Goal: Navigation & Orientation: Find specific page/section

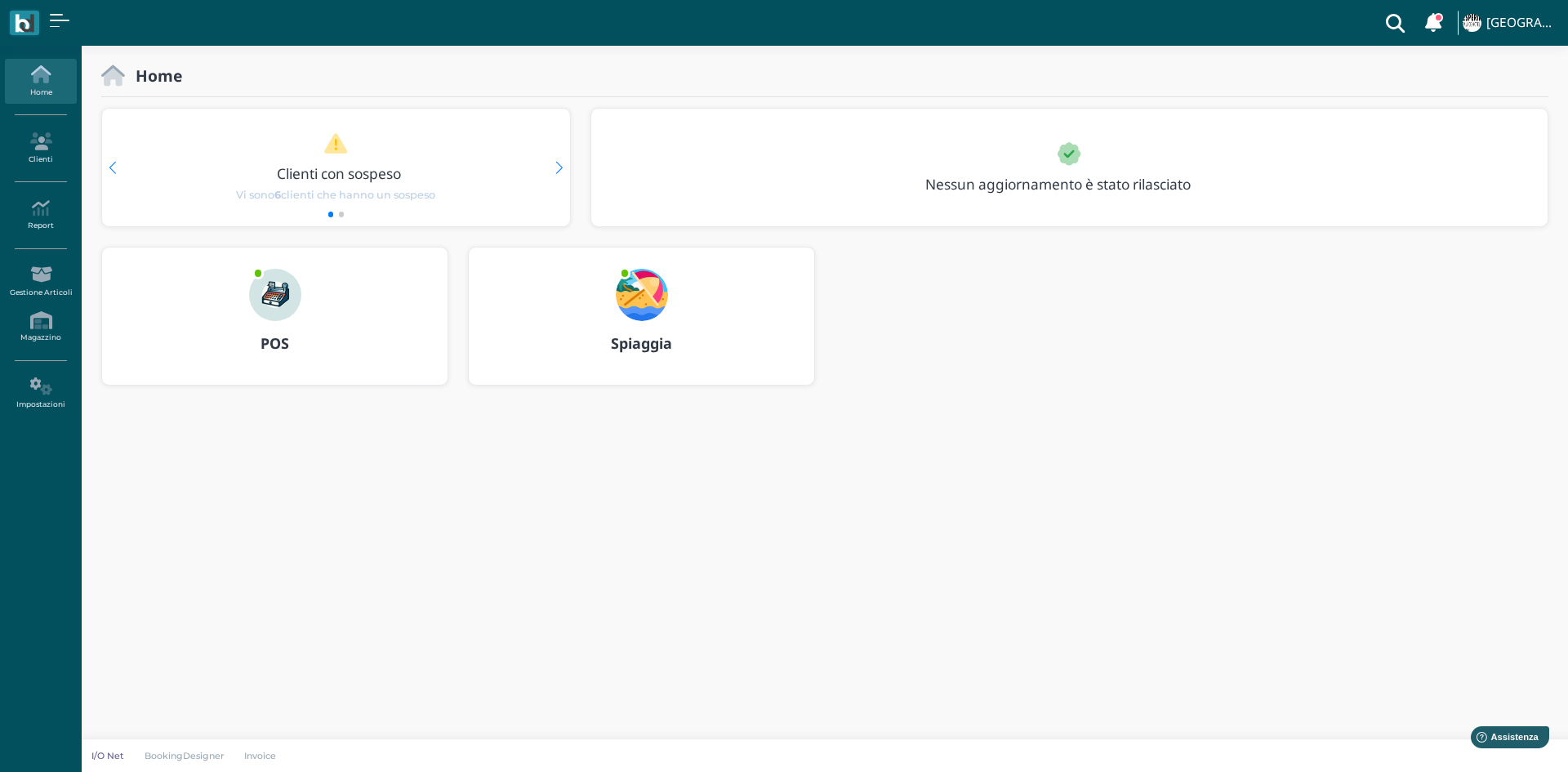
click at [270, 296] on img at bounding box center [275, 294] width 52 height 52
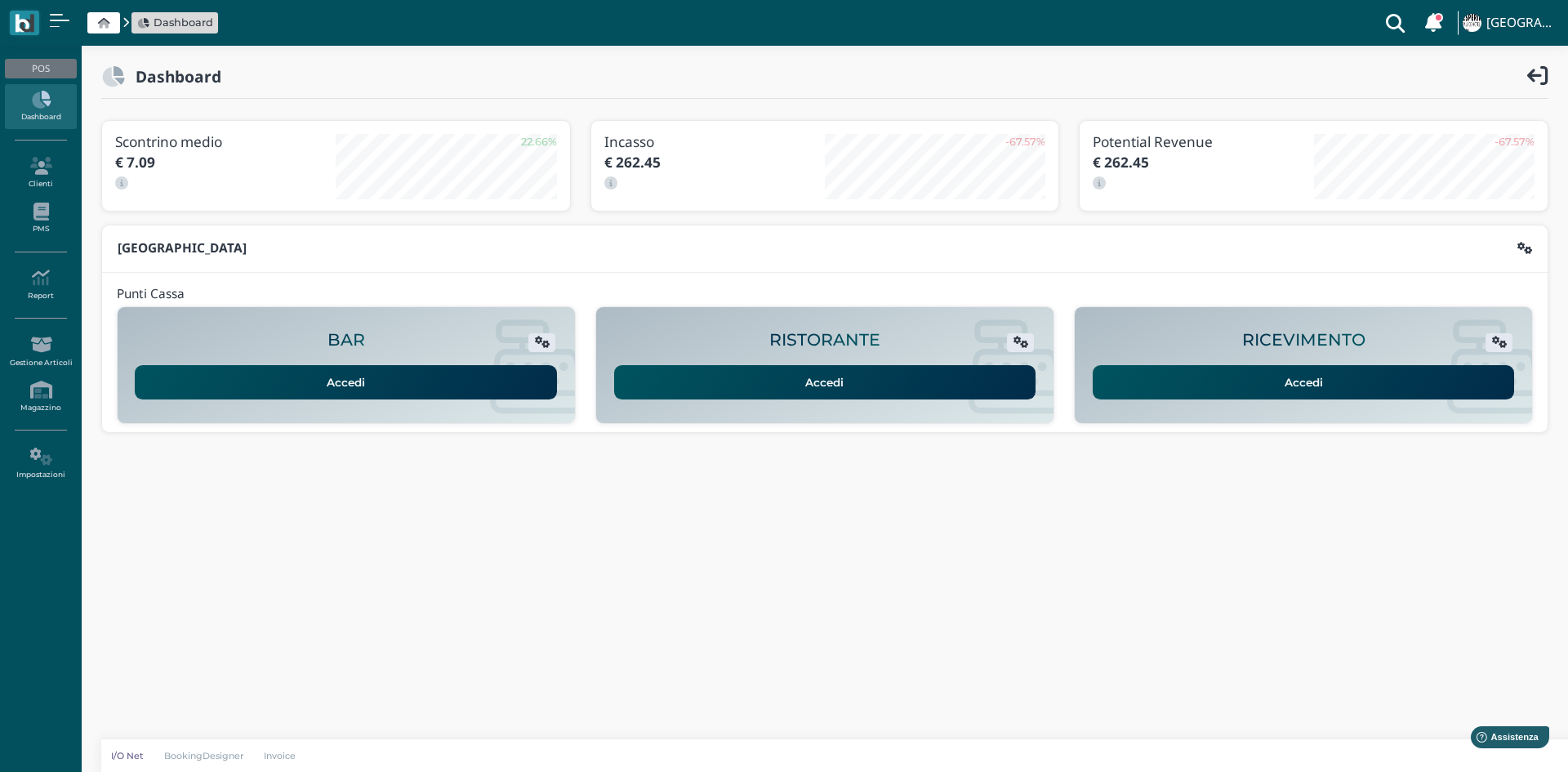
click at [1267, 385] on link "Accedi" at bounding box center [1304, 382] width 422 height 34
